Goal: Information Seeking & Learning: Find specific fact

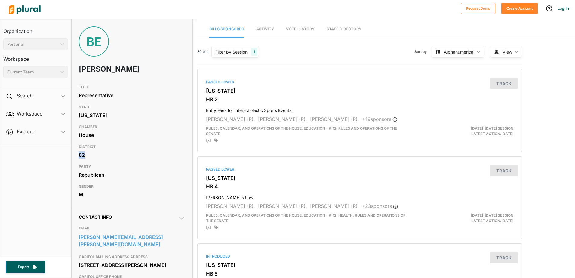
drag, startPoint x: 86, startPoint y: 155, endPoint x: 75, endPoint y: 153, distance: 11.0
click at [75, 153] on div "TITLE Representative STATE North Carolina CHAMBER House DISTRICT 82 PARTY Repub…" at bounding box center [132, 141] width 121 height 119
click at [85, 152] on div "82" at bounding box center [132, 154] width 106 height 9
click at [88, 158] on div "82" at bounding box center [132, 154] width 106 height 9
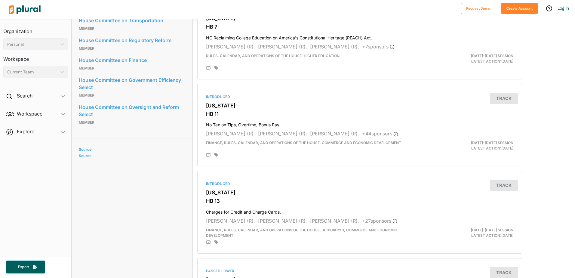
scroll to position [301, 0]
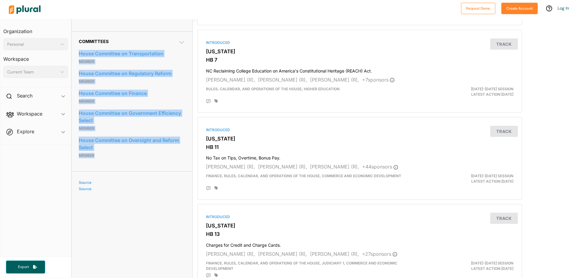
drag, startPoint x: 97, startPoint y: 167, endPoint x: 77, endPoint y: 57, distance: 112.4
click at [77, 57] on div "Committees House Committee on Transportation Member House Committee on Regulato…" at bounding box center [132, 101] width 121 height 140
drag, startPoint x: 77, startPoint y: 57, endPoint x: 104, endPoint y: 64, distance: 27.8
copy div "House Committee on Transportation Member House Committee on Regulatory Reform M…"
click at [88, 185] on link "Source" at bounding box center [131, 182] width 105 height 5
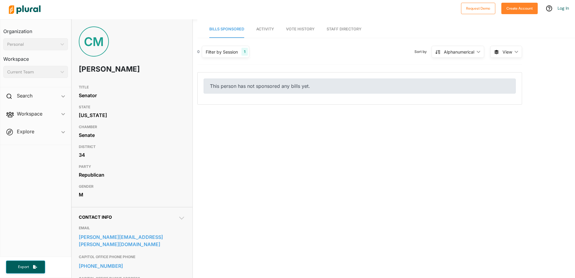
click at [90, 41] on div "CM" at bounding box center [94, 41] width 30 height 30
click at [102, 63] on h1 "Chris Measmer" at bounding box center [111, 69] width 64 height 18
click at [102, 70] on h1 "Chris Measmer" at bounding box center [111, 69] width 64 height 18
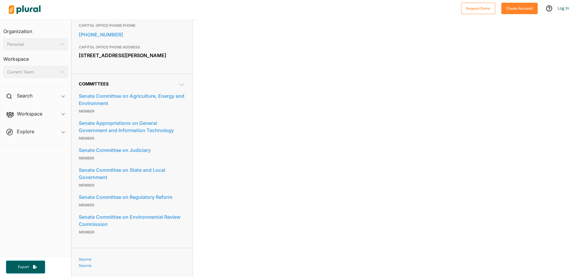
scroll to position [241, 0]
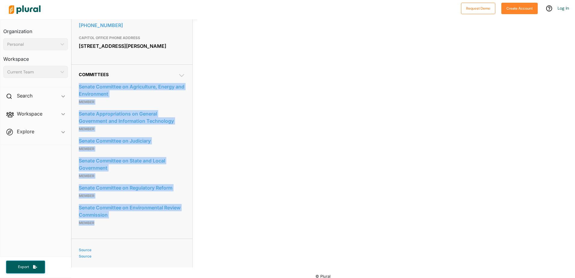
drag, startPoint x: 100, startPoint y: 228, endPoint x: 78, endPoint y: 84, distance: 145.4
click at [78, 84] on div "Committees Senate Committee on Agriculture, Energy and Environment Member Senat…" at bounding box center [132, 151] width 121 height 174
drag, startPoint x: 78, startPoint y: 84, endPoint x: 108, endPoint y: 88, distance: 30.0
copy div "Senate Committee on Agriculture, Energy and Environment Member Senate Appropria…"
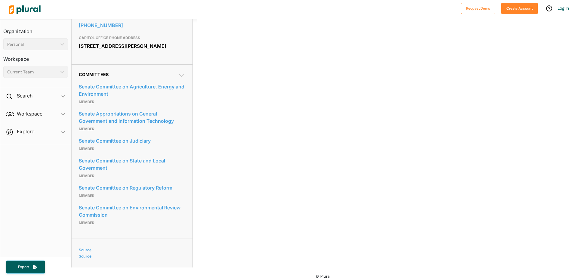
click at [242, 195] on div "Bills Sponsored Activity Vote History Staff Directory 0 Filter by Session 1 Fil…" at bounding box center [386, 23] width 378 height 489
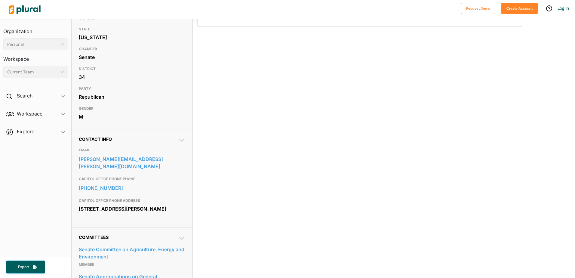
scroll to position [0, 0]
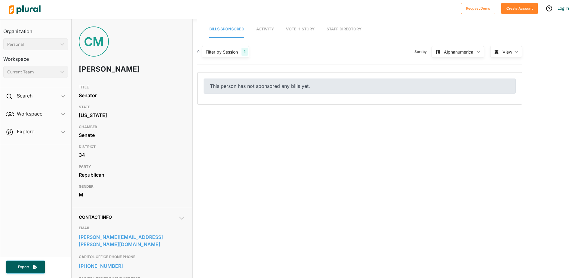
click at [261, 26] on link "Activity" at bounding box center [265, 29] width 18 height 17
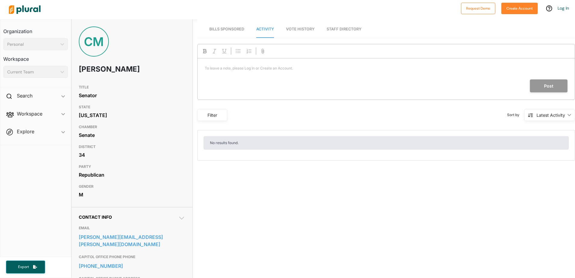
click at [301, 30] on span "Vote History" at bounding box center [300, 29] width 29 height 5
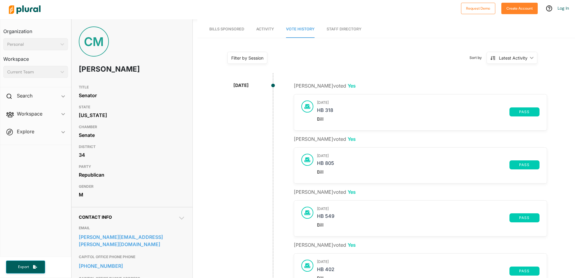
click at [349, 27] on link "Staff Directory" at bounding box center [344, 29] width 35 height 17
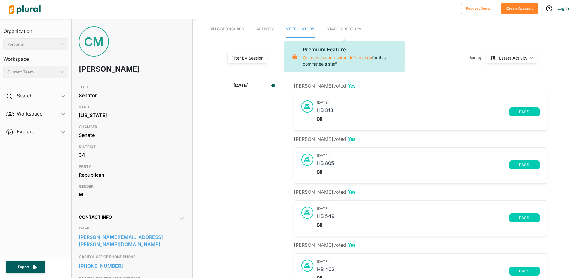
click at [97, 73] on h1 "[PERSON_NAME]" at bounding box center [111, 69] width 64 height 18
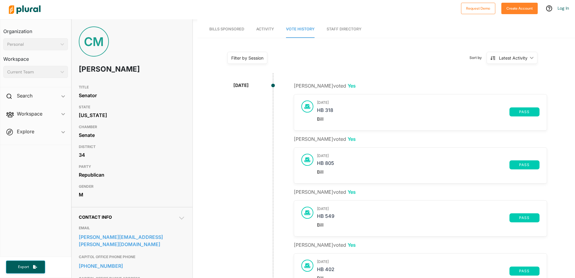
click at [96, 69] on h1 "[PERSON_NAME]" at bounding box center [111, 69] width 64 height 18
click at [88, 41] on div "CM" at bounding box center [94, 41] width 30 height 30
click at [93, 40] on div "CM" at bounding box center [94, 41] width 30 height 30
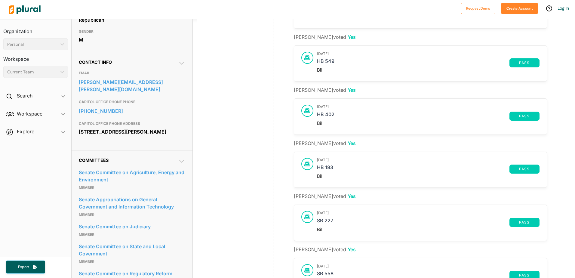
scroll to position [150, 0]
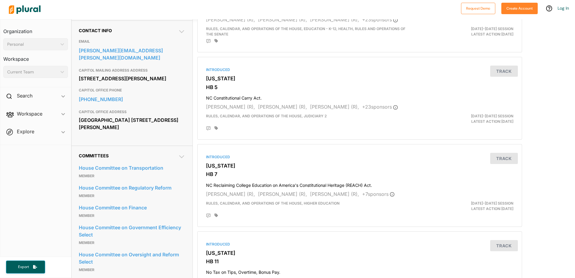
scroll to position [112, 0]
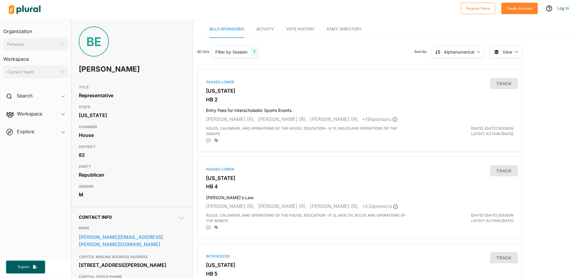
click at [110, 70] on h1 "[PERSON_NAME]" at bounding box center [111, 69] width 64 height 18
click at [88, 45] on div "BE" at bounding box center [94, 41] width 30 height 30
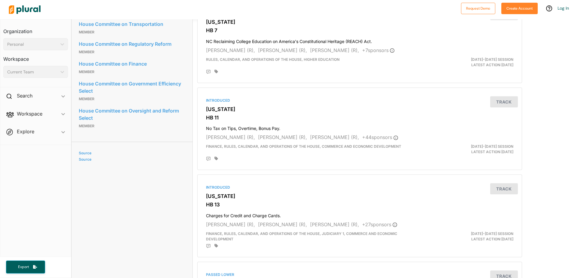
scroll to position [331, 0]
click at [88, 155] on link "Source" at bounding box center [131, 152] width 105 height 5
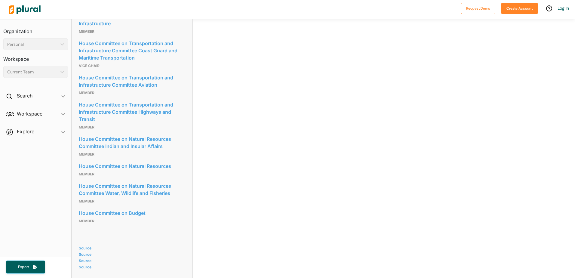
scroll to position [471, 0]
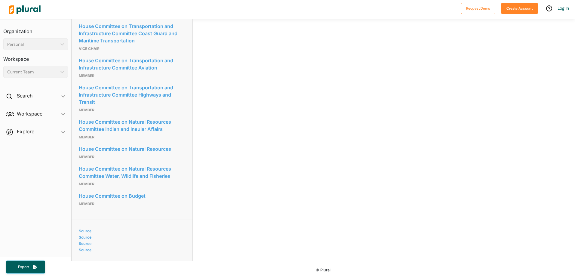
click at [90, 233] on div "Source Source Source Source" at bounding box center [132, 237] width 106 height 31
click at [82, 235] on link "Source" at bounding box center [131, 237] width 105 height 5
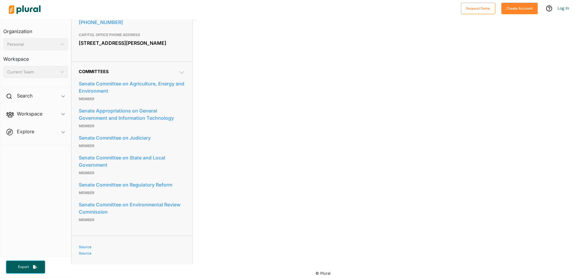
scroll to position [247, 0]
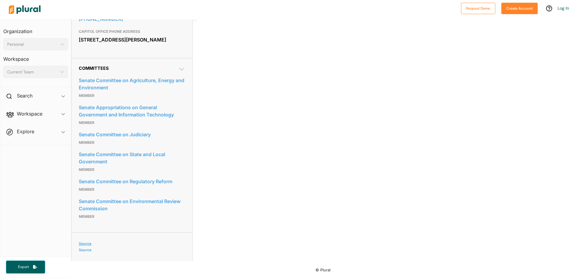
click at [82, 243] on link "Source" at bounding box center [131, 243] width 105 height 5
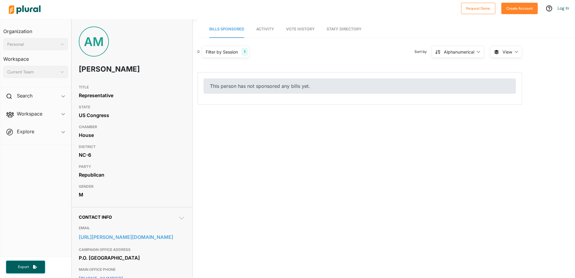
click at [62, 114] on span "Workspace ic_keyboard_arrow_down Members Bills Tags Saved Searches Activity" at bounding box center [35, 115] width 71 height 16
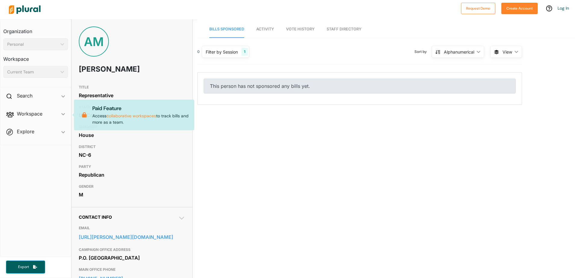
click at [63, 114] on span "Workspace ic_keyboard_arrow_down Members Bills Tags Saved Searches Activity Pai…" at bounding box center [35, 115] width 71 height 16
click at [28, 70] on div "Current Team" at bounding box center [32, 72] width 51 height 6
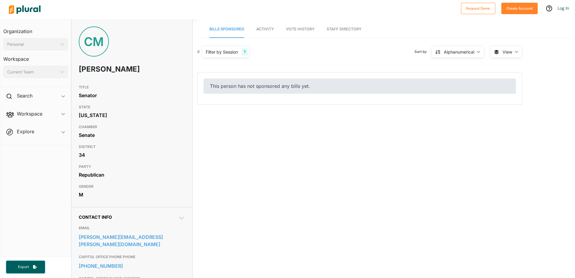
click at [99, 44] on div "CM" at bounding box center [94, 41] width 30 height 30
drag, startPoint x: 133, startPoint y: 71, endPoint x: 76, endPoint y: 67, distance: 57.0
click at [76, 67] on div "CM [PERSON_NAME]" at bounding box center [132, 53] width 121 height 55
drag, startPoint x: 76, startPoint y: 67, endPoint x: 89, endPoint y: 69, distance: 12.8
copy h1 "[PERSON_NAME]"
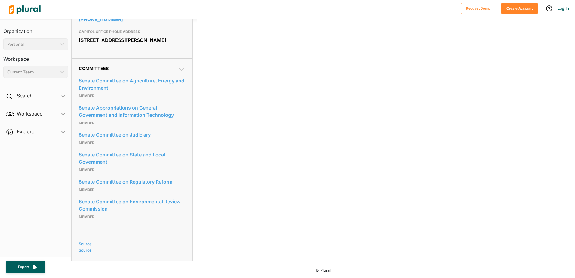
scroll to position [247, 0]
click at [38, 109] on span "Workspace ic_keyboard_arrow_down Members Bills Tags Saved Searches Activity" at bounding box center [35, 115] width 71 height 16
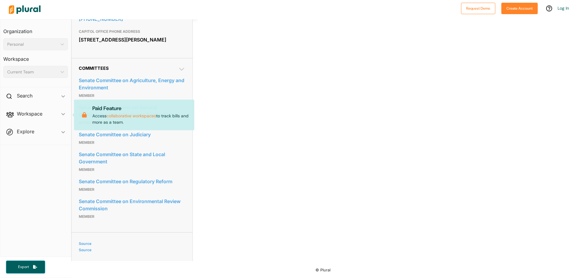
click at [32, 114] on span "Workspace ic_keyboard_arrow_down Members Bills Tags Saved Searches Activity Pai…" at bounding box center [35, 115] width 71 height 16
click at [26, 93] on h2 "Search" at bounding box center [25, 95] width 16 height 7
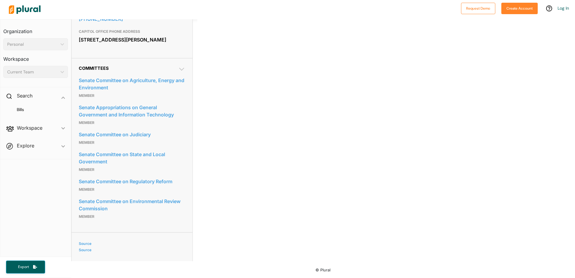
click at [239, 147] on div "Bills Sponsored Activity Vote History Staff Directory 0 Filter by Session 1 Fil…" at bounding box center [386, 16] width 378 height 489
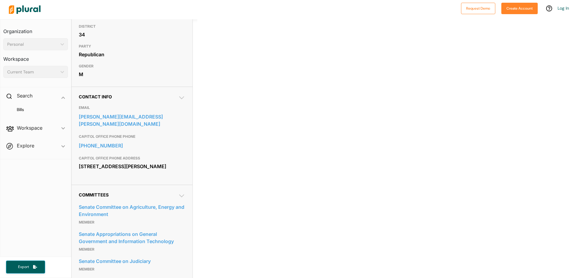
scroll to position [0, 0]
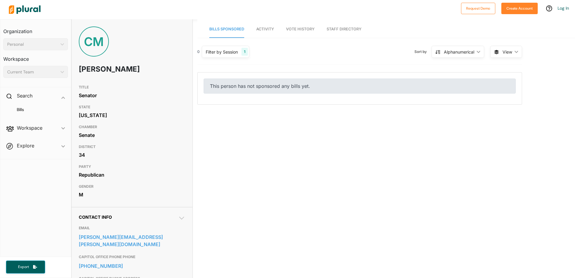
click at [91, 47] on div "CM" at bounding box center [94, 41] width 30 height 30
drag, startPoint x: 133, startPoint y: 69, endPoint x: 75, endPoint y: 76, distance: 58.1
click at [75, 76] on div "CM [PERSON_NAME]" at bounding box center [132, 53] width 121 height 55
drag, startPoint x: 75, startPoint y: 76, endPoint x: 104, endPoint y: 68, distance: 30.1
copy h1 "[PERSON_NAME]"
